Goal: Obtain resource: Download file/media

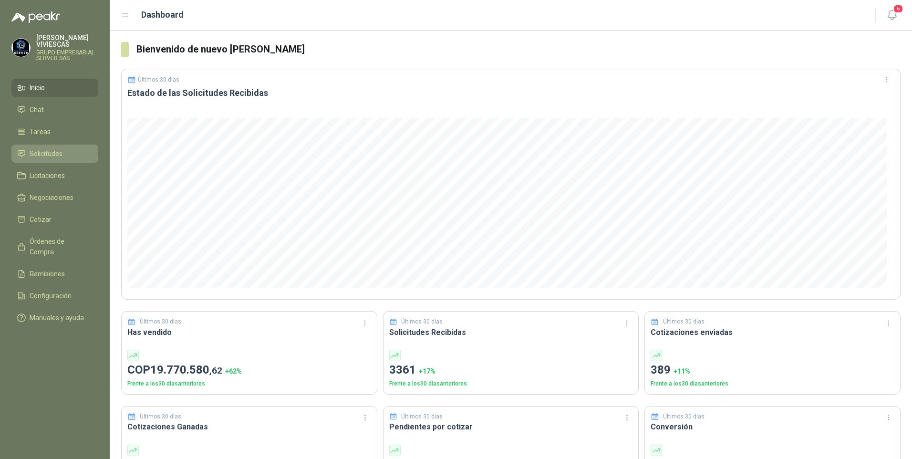
click at [63, 156] on li "Solicitudes" at bounding box center [54, 153] width 75 height 10
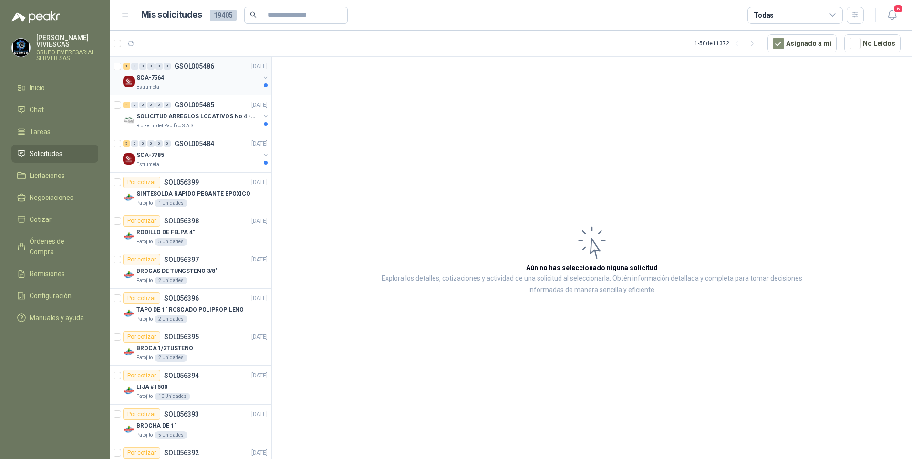
click at [157, 84] on p "Estrumetal" at bounding box center [148, 87] width 24 height 8
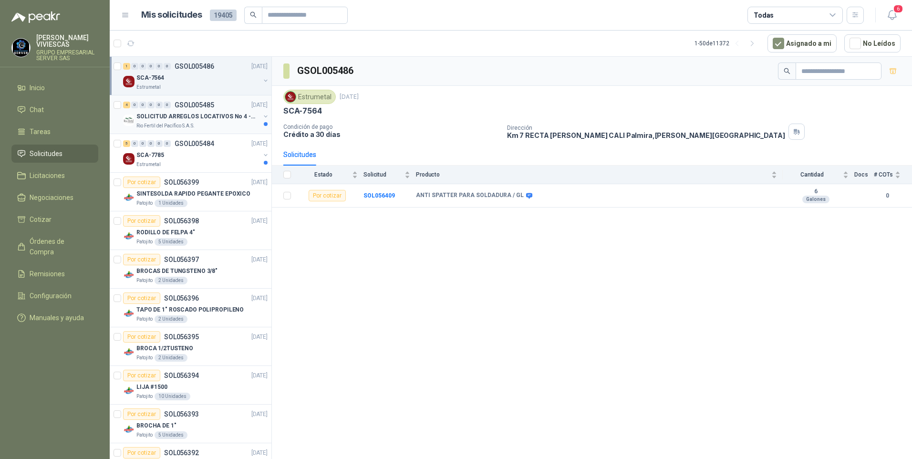
click at [172, 122] on div "SOLICITUD ARREGLOS LOCATIVOS No 4 - PICHINDE" at bounding box center [198, 116] width 124 height 11
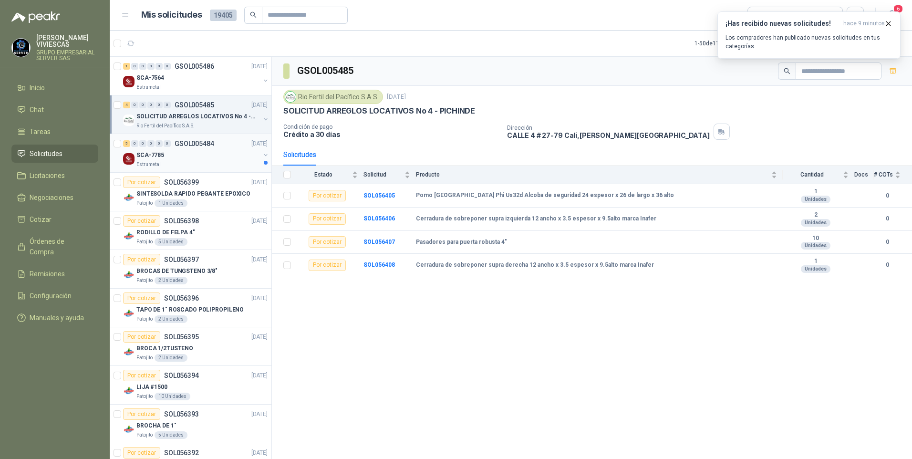
click at [173, 164] on div "Estrumetal" at bounding box center [198, 165] width 124 height 8
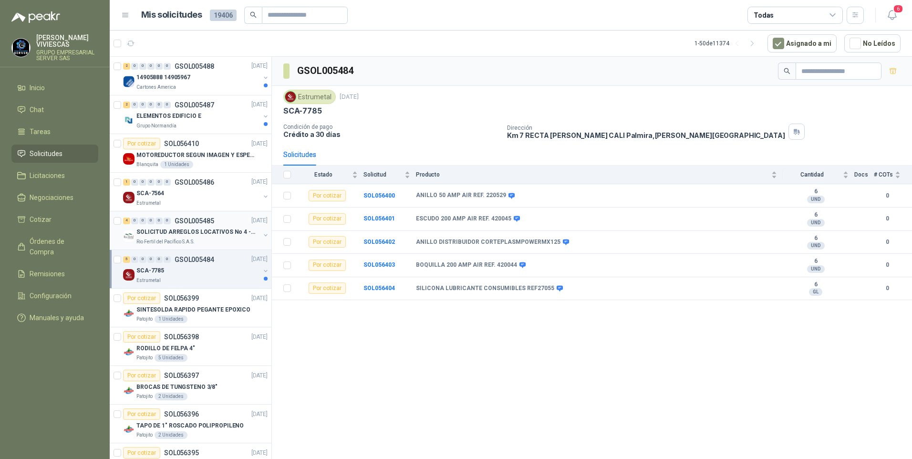
click at [173, 225] on div "4 0 0 0 0 0 GSOL005485 17/09/25" at bounding box center [196, 220] width 146 height 11
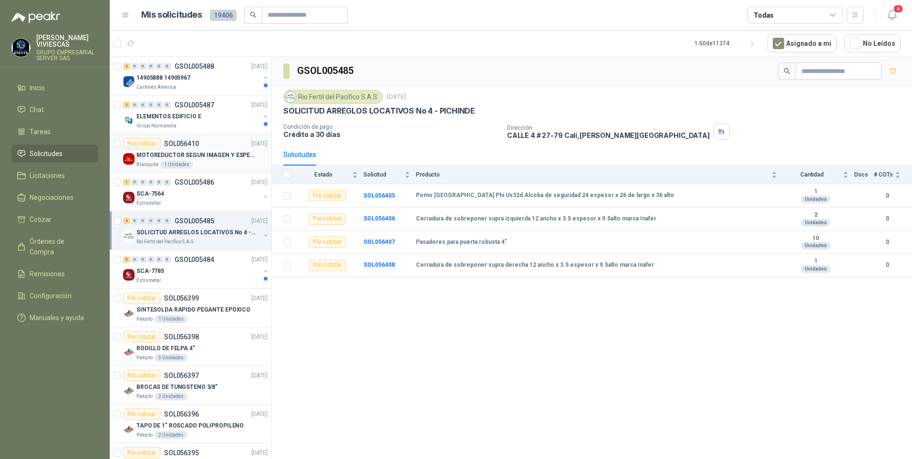
click at [175, 151] on p "MOTOREDUCTOR SEGUN IMAGEN Y ESPECIFICACIONES ADJUNTAS" at bounding box center [195, 155] width 119 height 9
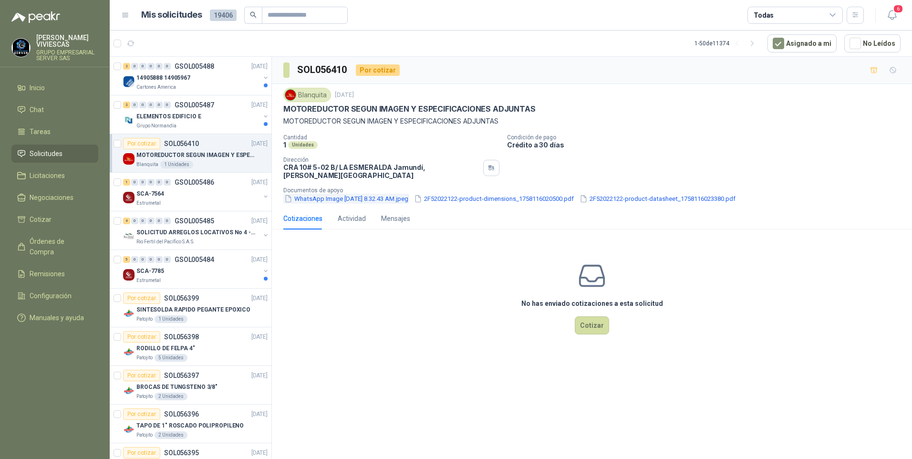
click at [343, 194] on button "WhatsApp Image 2025-09-17 at 8.32.43 AM.jpeg" at bounding box center [346, 199] width 126 height 10
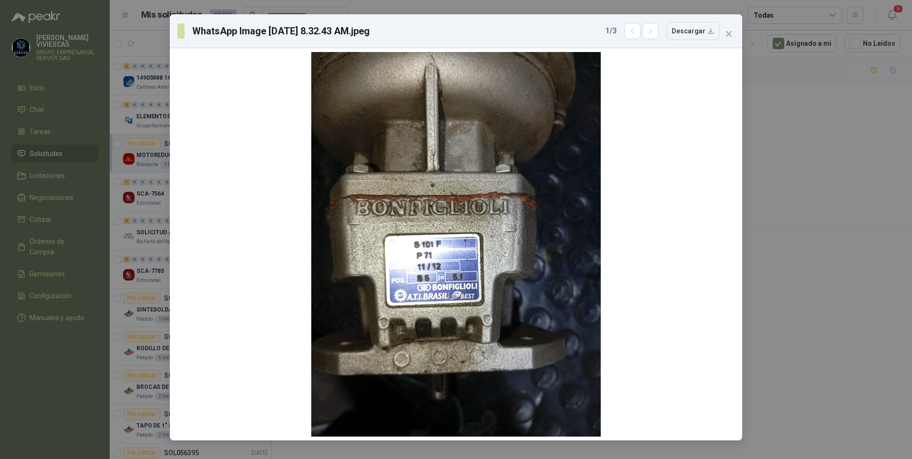
click at [824, 350] on div "WhatsApp Image 2025-09-17 at 8.32.43 AM.jpeg 1 / 3 Descargar" at bounding box center [456, 229] width 912 height 459
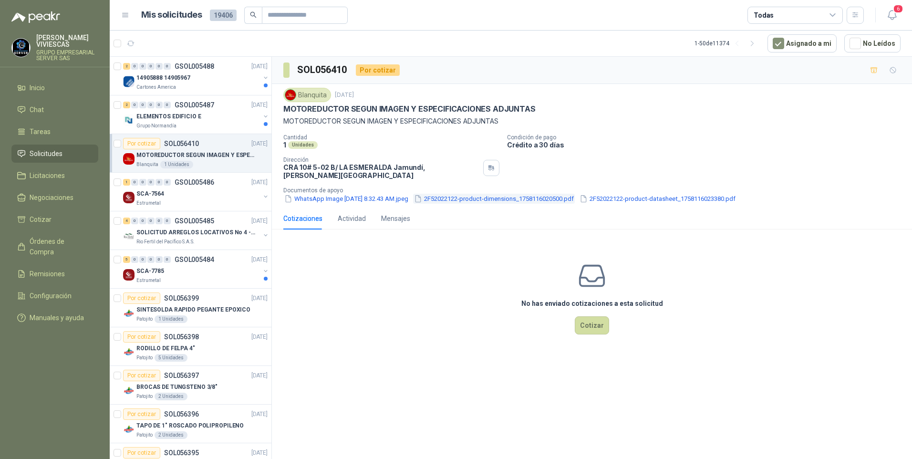
click at [499, 194] on button "2F52022122-product-dimensions_1758116020500.pdf" at bounding box center [494, 199] width 162 height 10
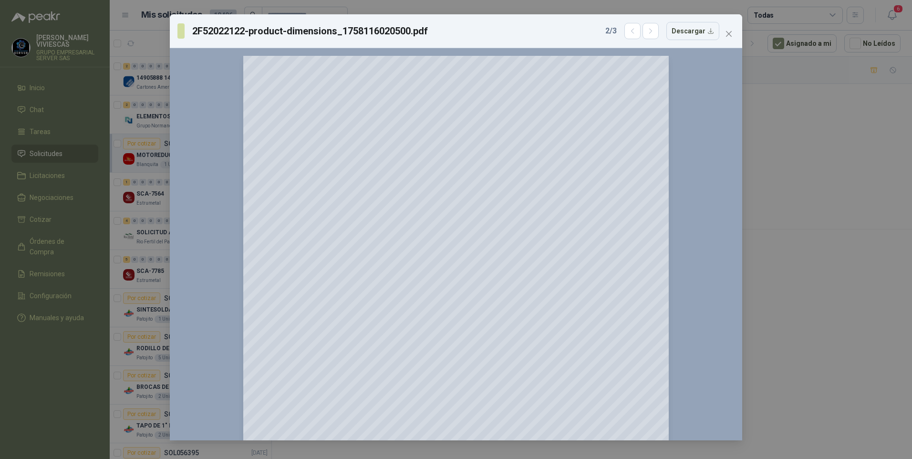
click at [855, 362] on div "2F52022122-product-dimensions_1758116020500.pdf 2 / 3 Descargar 150 %" at bounding box center [456, 229] width 912 height 459
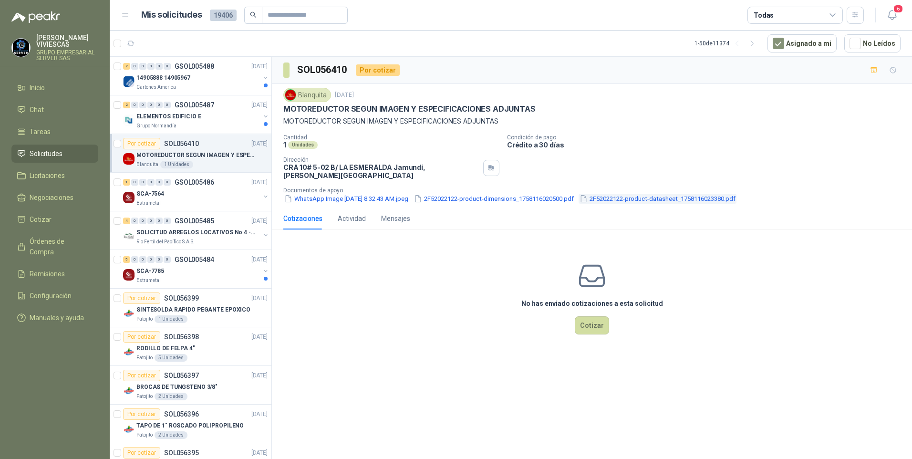
click at [684, 194] on button "2F52022122-product-datasheet_1758116023380.pdf" at bounding box center [657, 199] width 158 height 10
